Goal: Navigation & Orientation: Find specific page/section

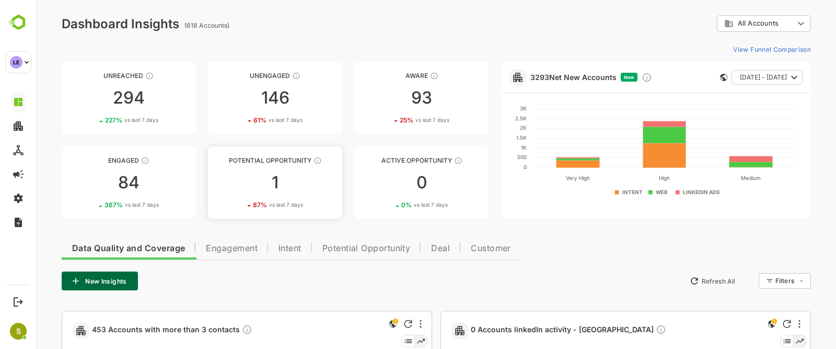
click at [263, 186] on div "1" at bounding box center [275, 182] width 134 height 17
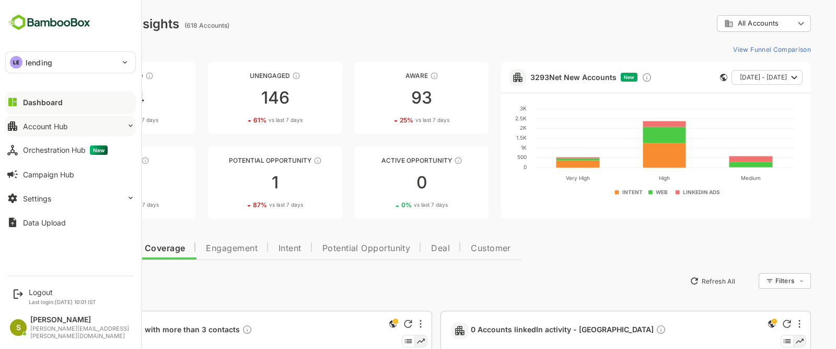
click at [78, 126] on button "Account Hub" at bounding box center [70, 126] width 131 height 21
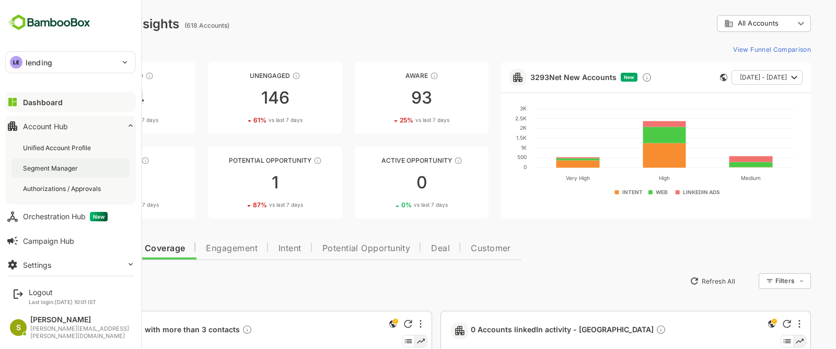
click at [76, 167] on div "Segment Manager" at bounding box center [51, 168] width 57 height 9
click at [85, 63] on div "LE lending" at bounding box center [64, 62] width 117 height 21
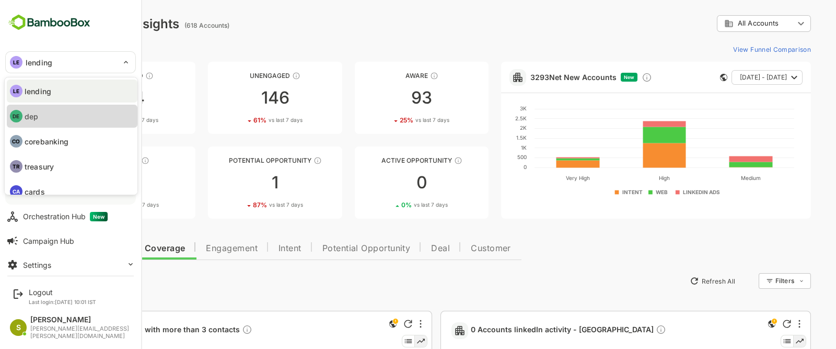
click at [83, 114] on li "DE dep" at bounding box center [72, 116] width 131 height 23
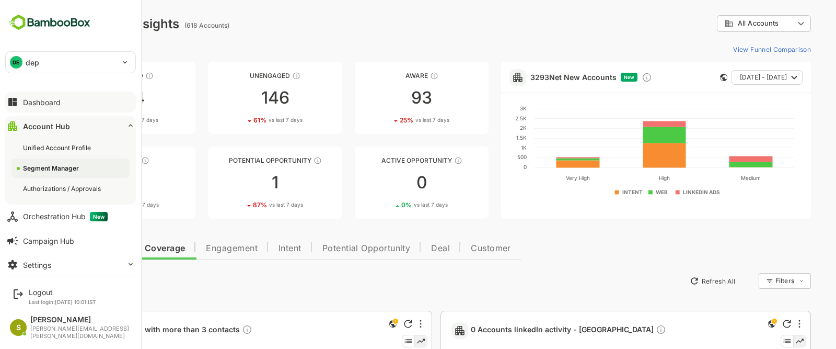
click at [30, 102] on div "Dashboard" at bounding box center [42, 102] width 38 height 9
